Goal: Transaction & Acquisition: Purchase product/service

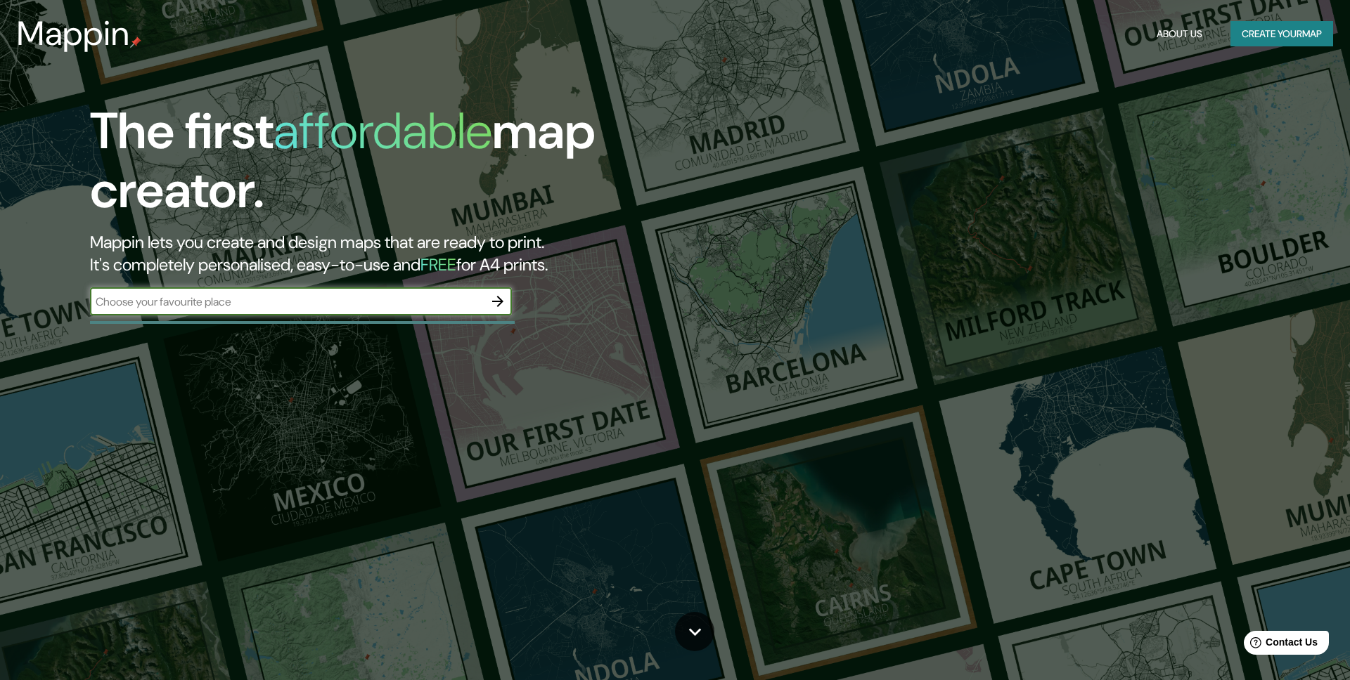
click at [198, 299] on input "text" at bounding box center [287, 302] width 394 height 16
click at [378, 303] on input "text" at bounding box center [287, 302] width 394 height 16
paste input "[STREET_ADDRESS]"
type input "[STREET_ADDRESS]"
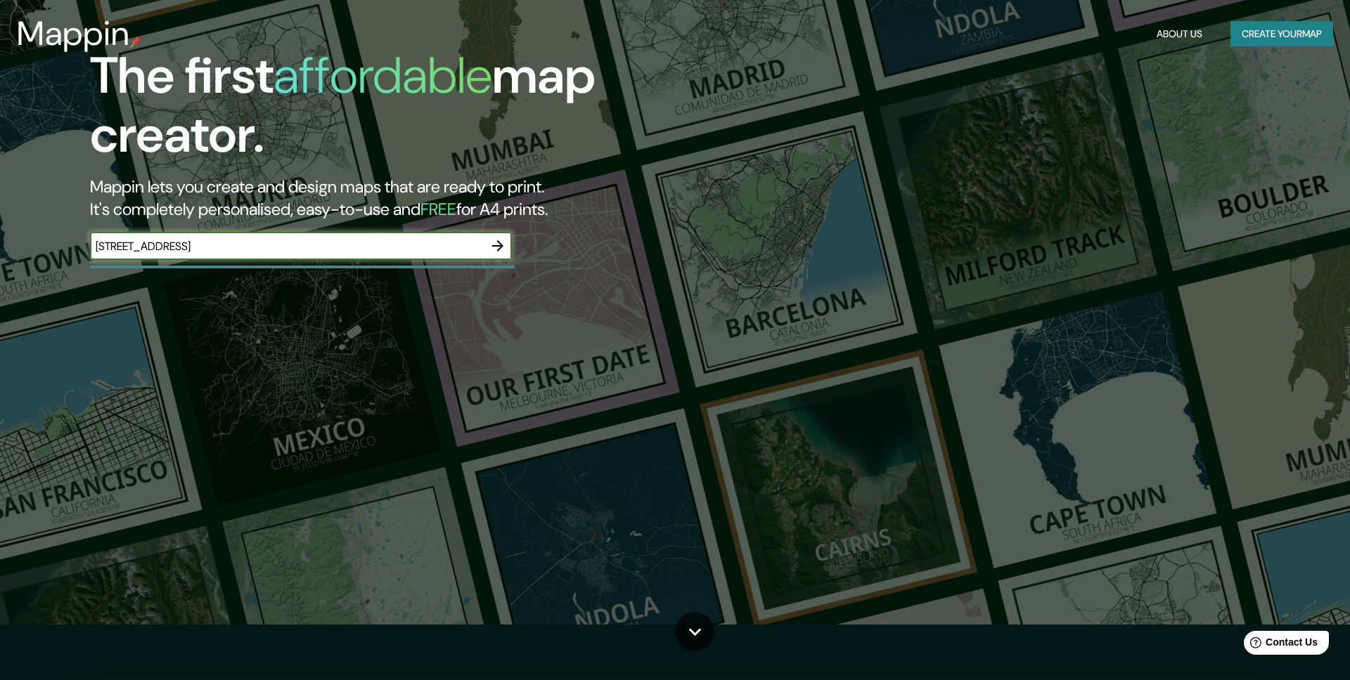
scroll to position [58, 0]
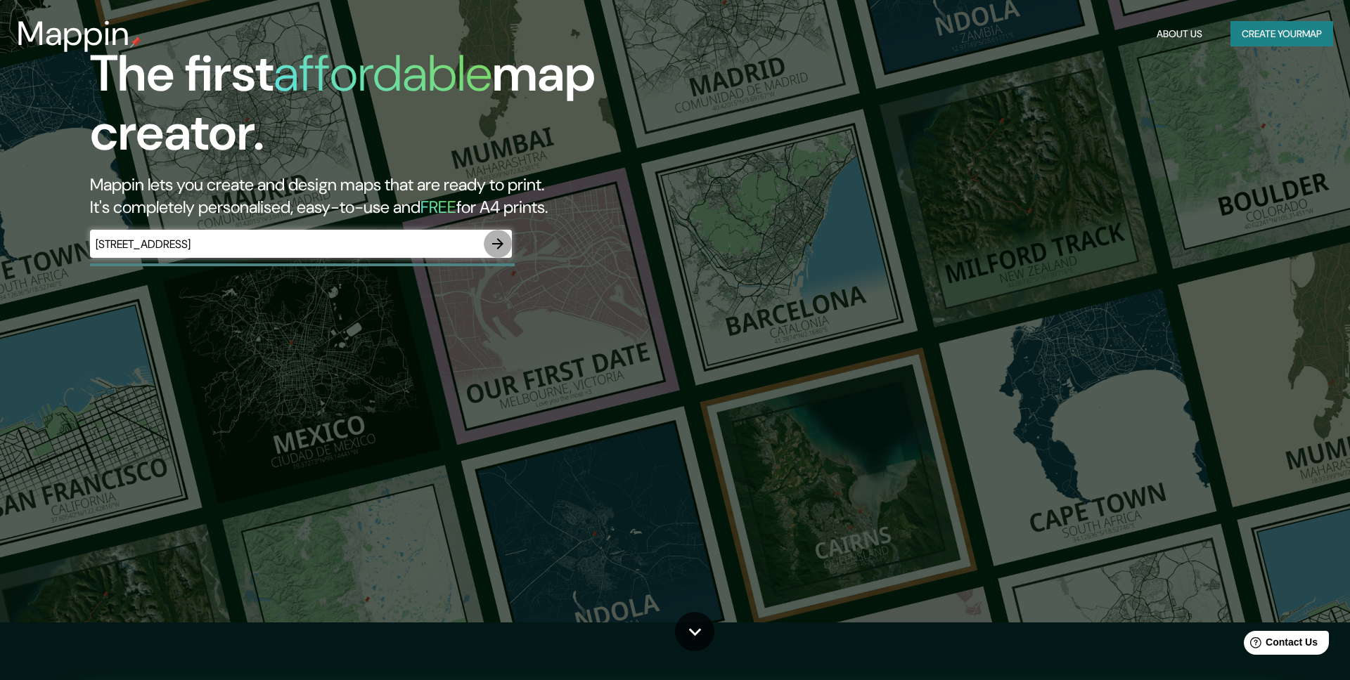
click at [496, 240] on icon "button" at bounding box center [497, 243] width 17 height 17
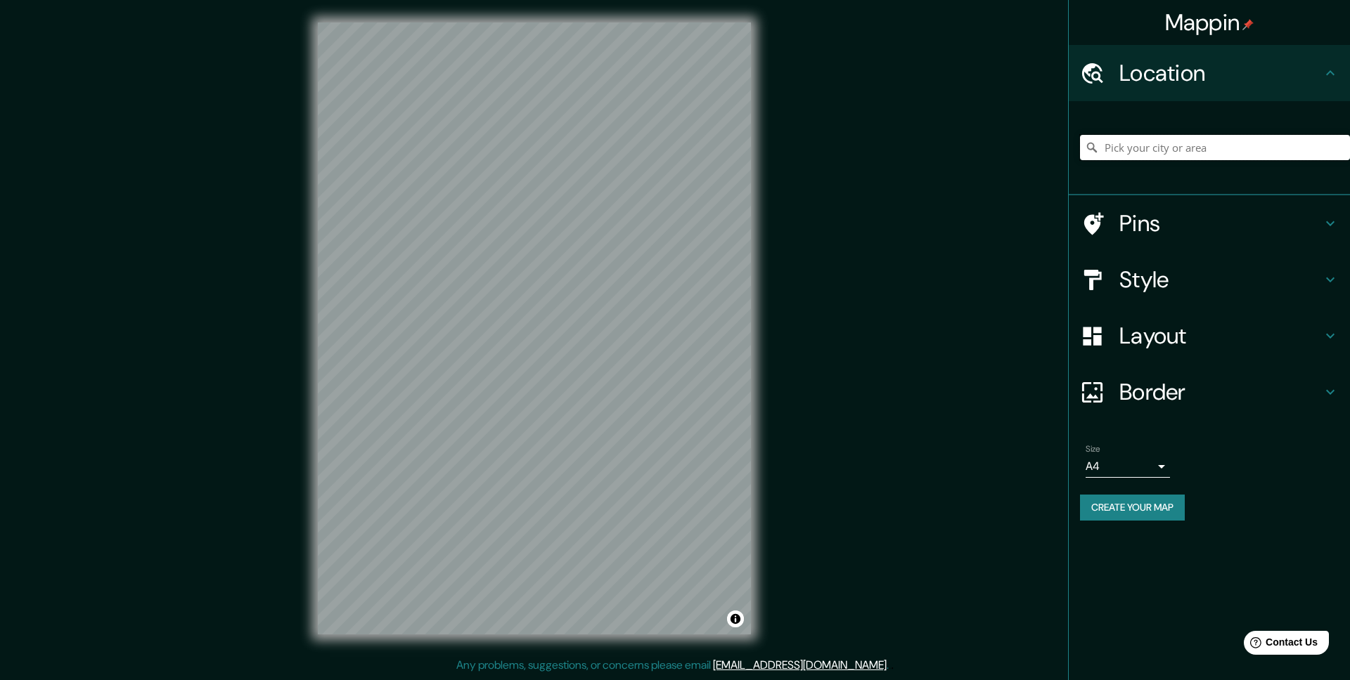
click at [1139, 160] on input "Pick your city or area" at bounding box center [1215, 147] width 270 height 25
paste input "[STREET_ADDRESS]"
type input "[STREET_ADDRESS]"
click at [1130, 145] on input "Pick your city or area" at bounding box center [1215, 147] width 270 height 25
paste input "[STREET_ADDRESS]"
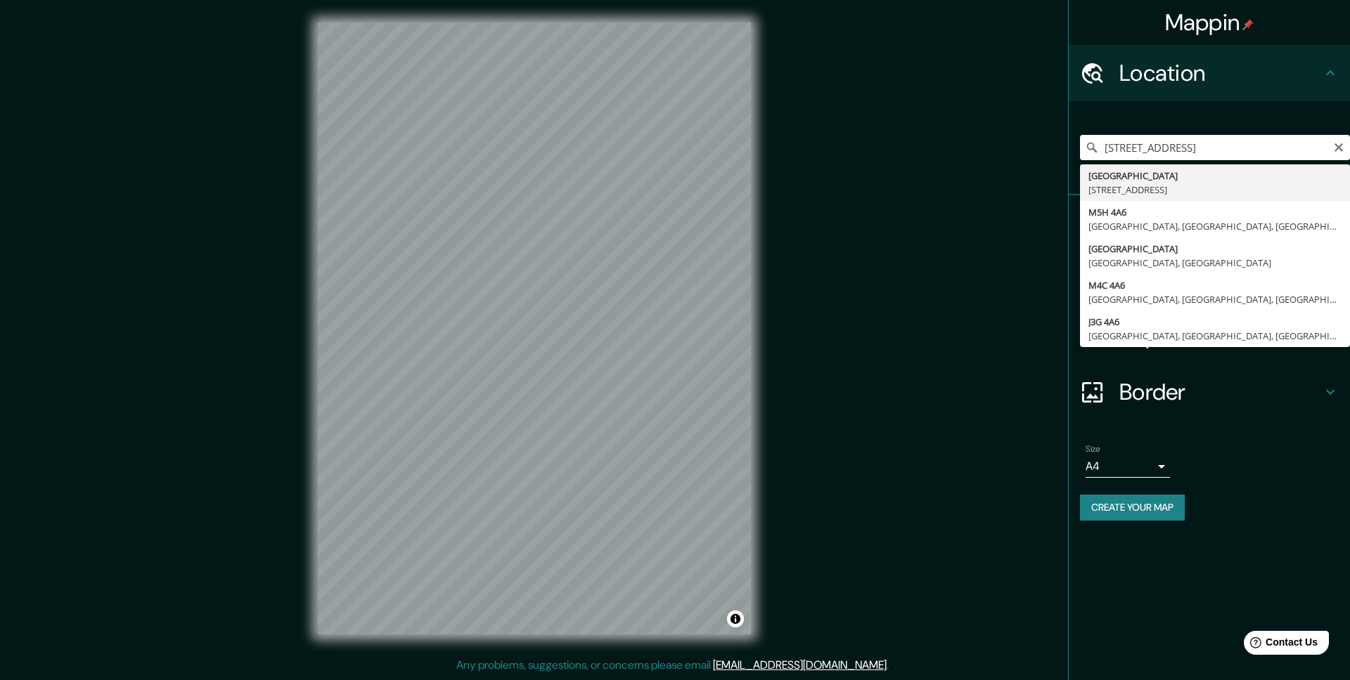
type input "[STREET_ADDRESS]"
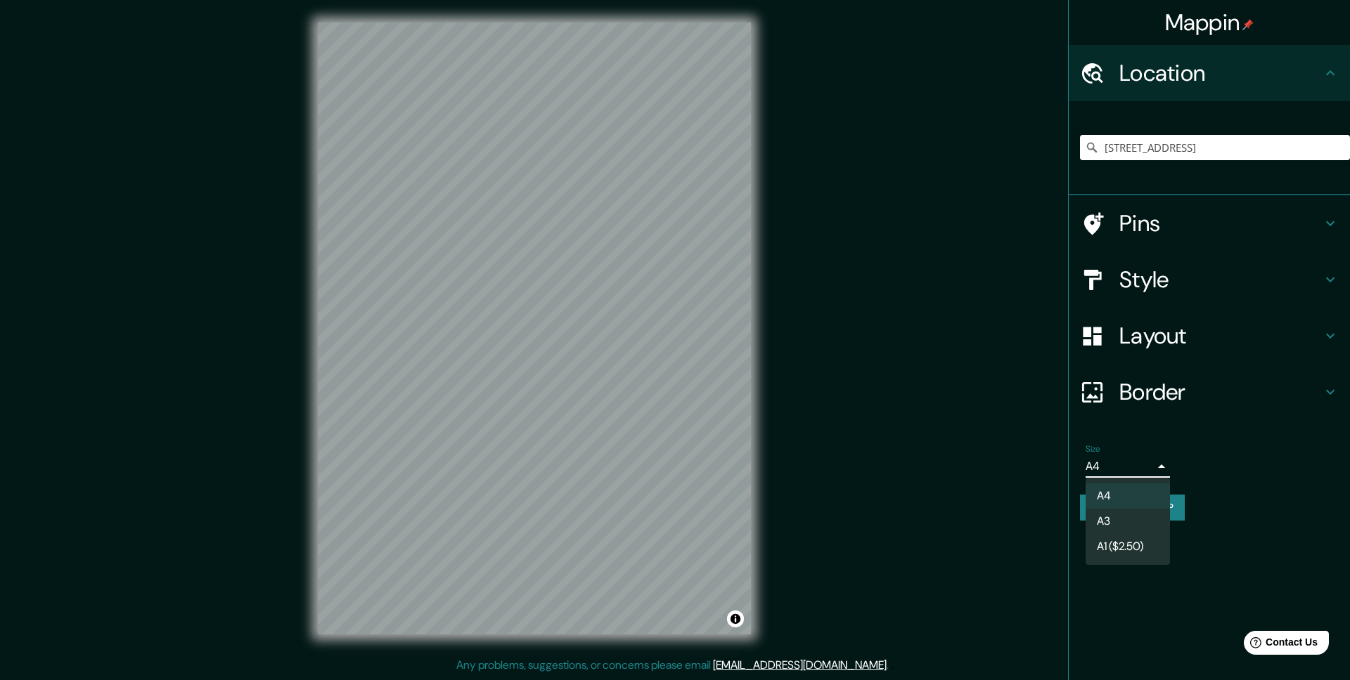
click at [1156, 464] on body "Mappin Location [STREET_ADDRESS] Pins Style Layout Border Choose a border. Hint…" at bounding box center [675, 340] width 1350 height 680
click at [1117, 526] on li "A3" at bounding box center [1127, 521] width 84 height 25
type input "a4"
